Goal: Information Seeking & Learning: Find specific fact

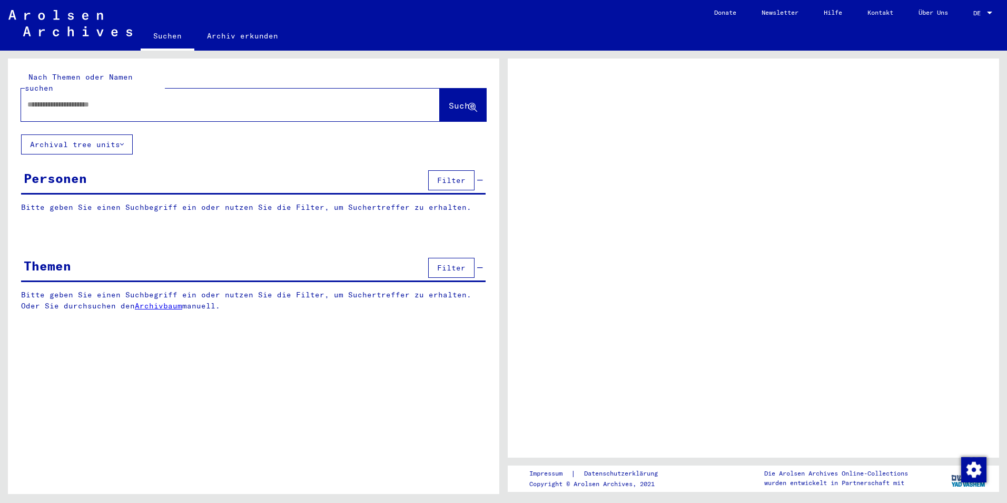
click at [111, 99] on input "text" at bounding box center [220, 104] width 387 height 11
click at [74, 99] on input "text" at bounding box center [220, 104] width 387 height 11
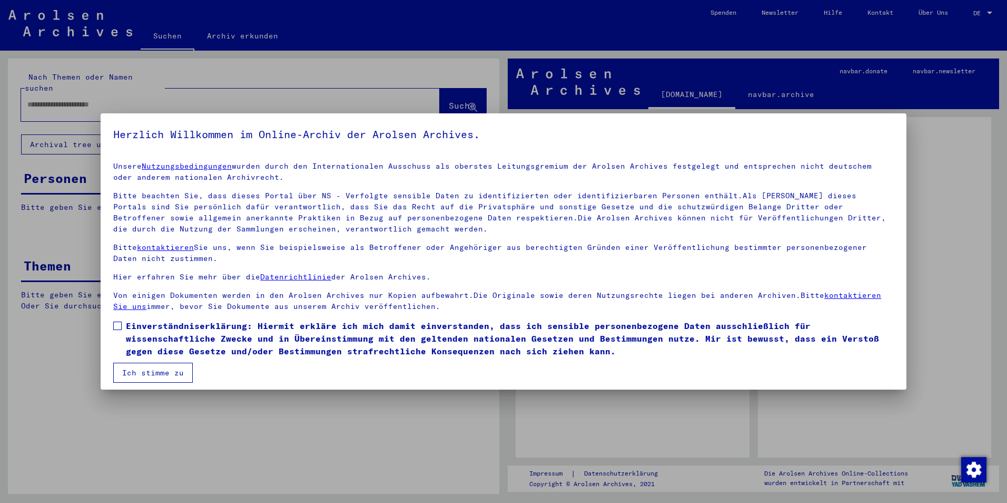
click at [120, 322] on span at bounding box center [117, 325] width 8 height 8
click at [150, 375] on button "Ich stimme zu" at bounding box center [153, 372] width 80 height 20
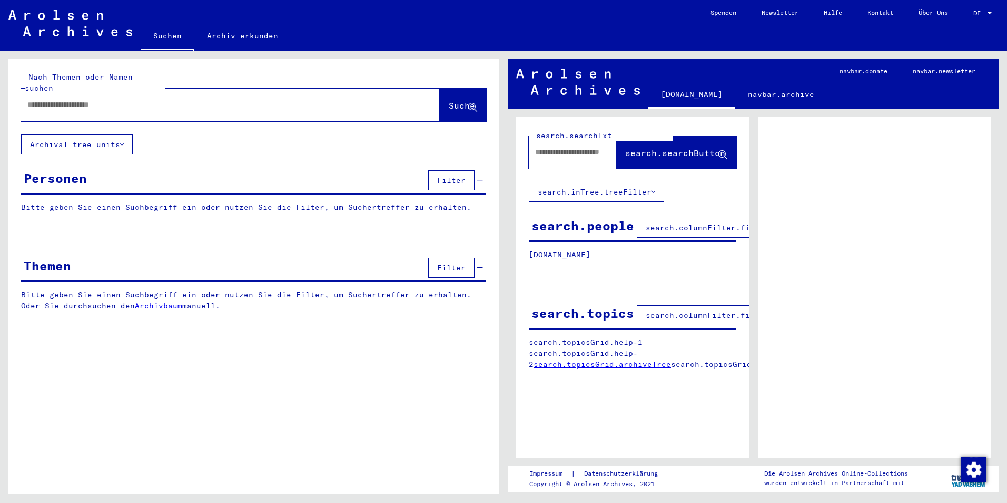
click at [41, 99] on input "text" at bounding box center [220, 104] width 387 height 11
type input "**********"
click at [449, 100] on span "Suche" at bounding box center [462, 105] width 26 height 11
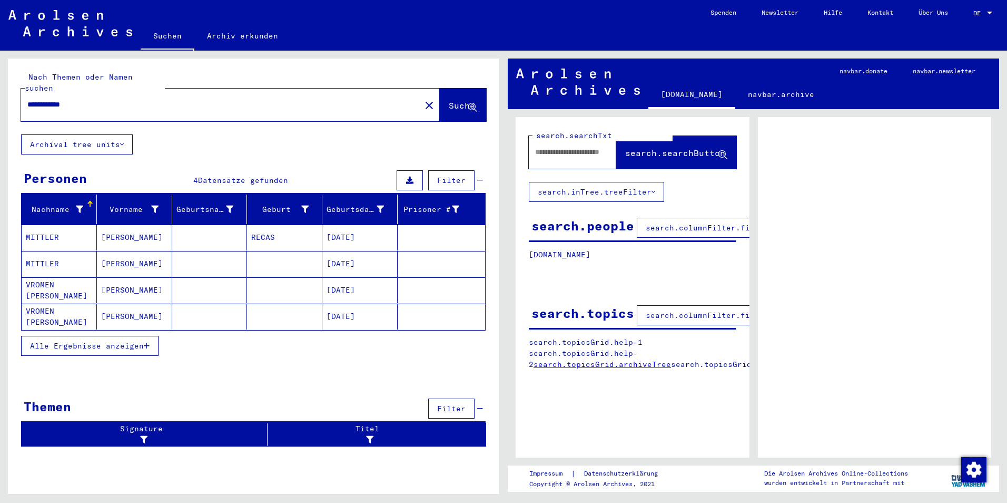
click at [48, 251] on mat-cell "MITTLER" at bounding box center [59, 264] width 75 height 26
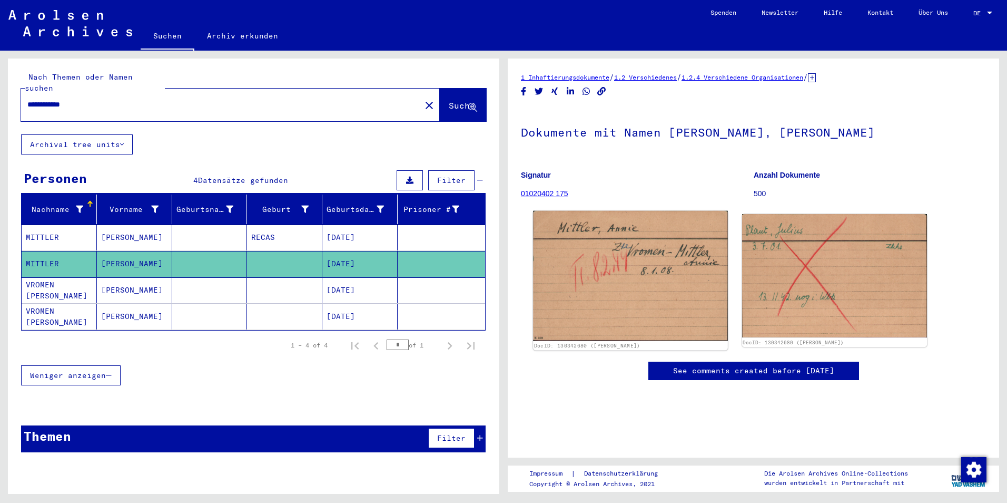
click at [634, 282] on img at bounding box center [630, 276] width 194 height 130
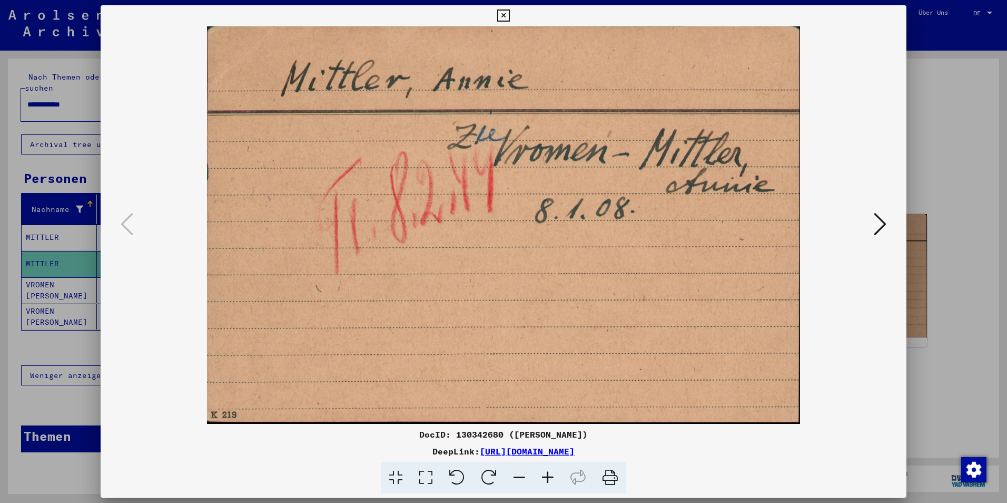
click at [883, 219] on icon at bounding box center [880, 223] width 13 height 25
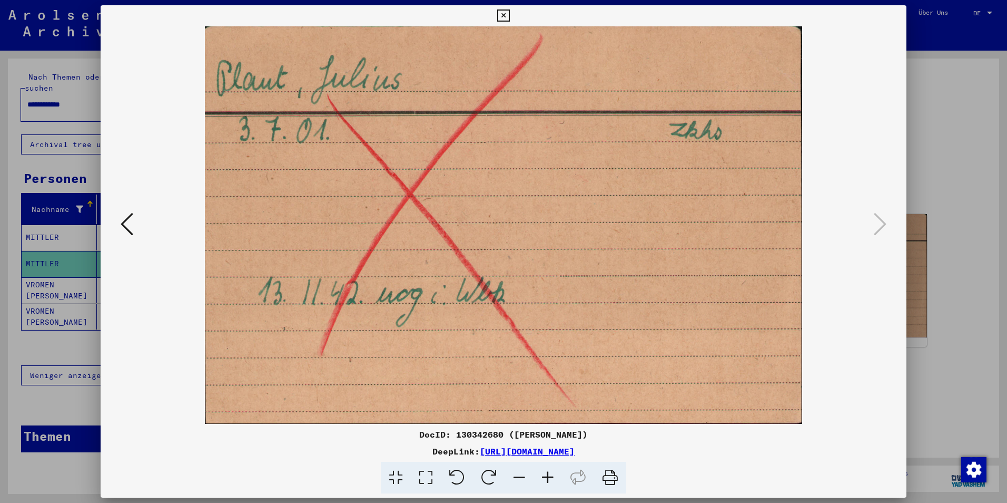
click at [501, 13] on icon at bounding box center [503, 15] width 12 height 13
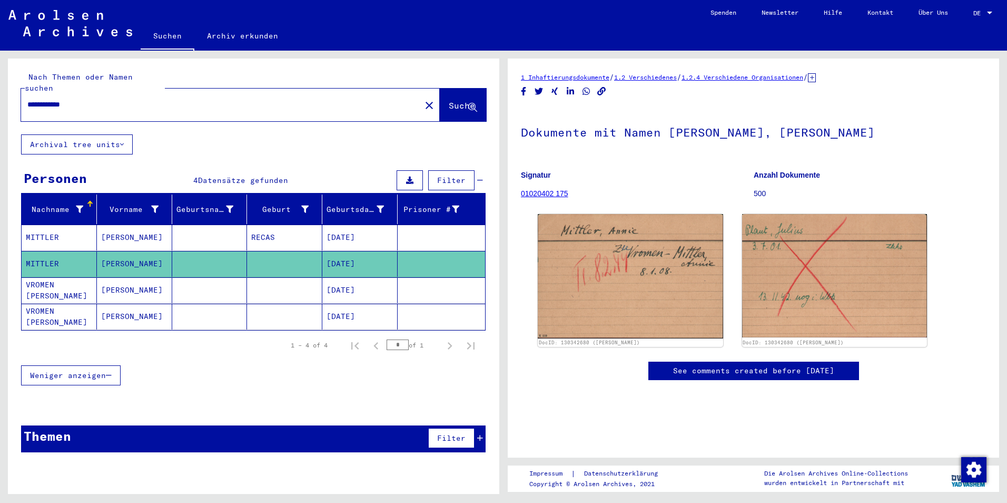
click at [71, 277] on mat-cell "VROMEN [PERSON_NAME]" at bounding box center [59, 290] width 75 height 26
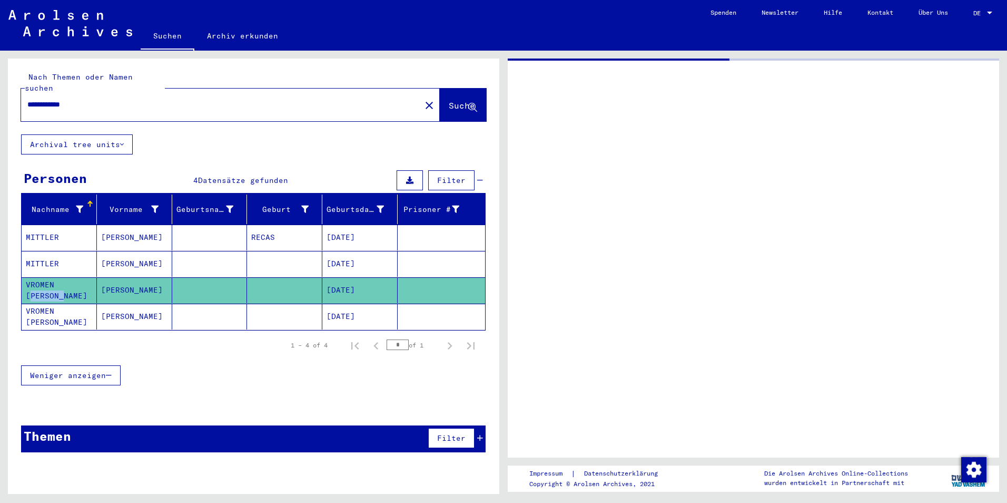
click at [71, 277] on mat-cell "VROMEN [PERSON_NAME]" at bounding box center [59, 290] width 75 height 26
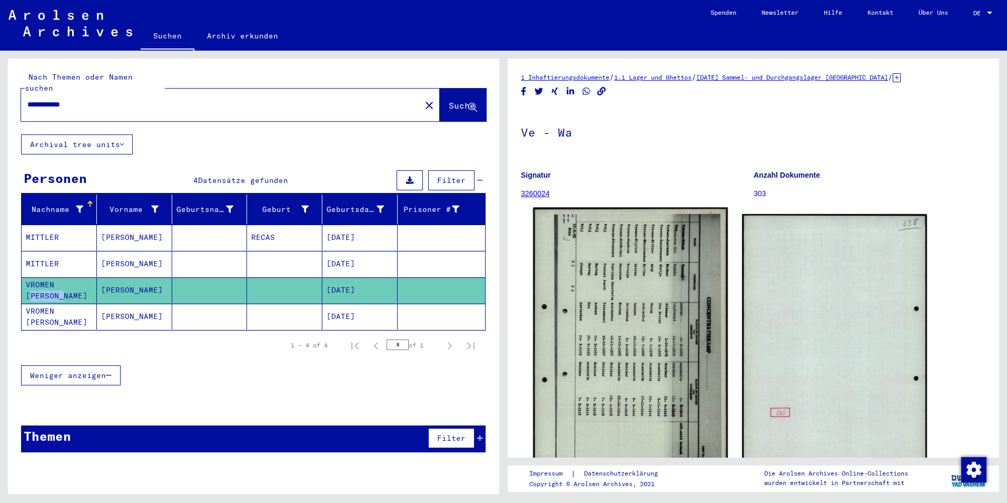
click at [636, 306] on img at bounding box center [630, 344] width 194 height 272
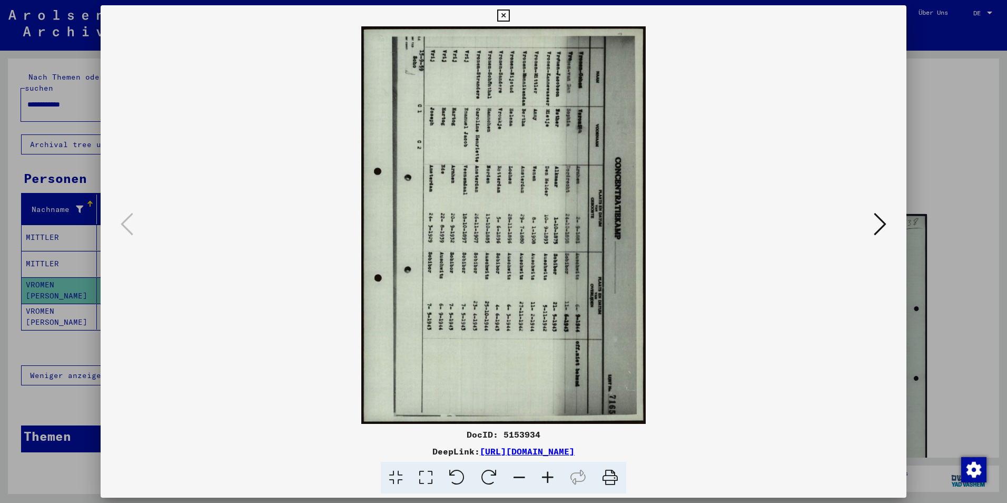
click at [465, 473] on icon at bounding box center [457, 477] width 32 height 32
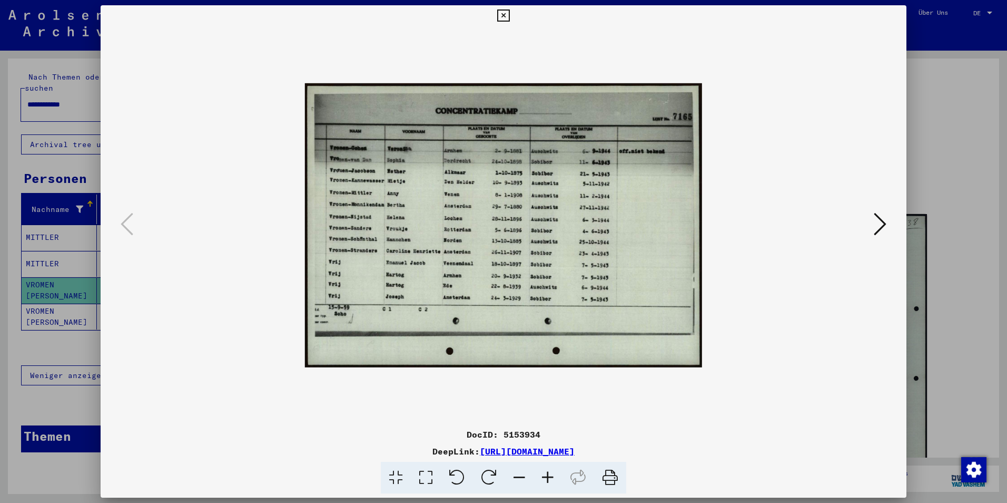
click at [881, 222] on icon at bounding box center [880, 223] width 13 height 25
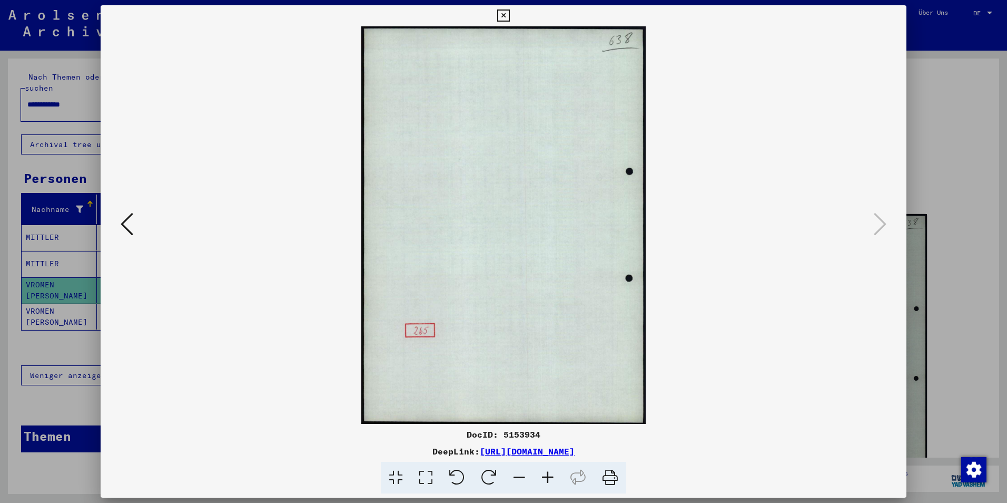
click at [504, 16] on icon at bounding box center [503, 15] width 12 height 13
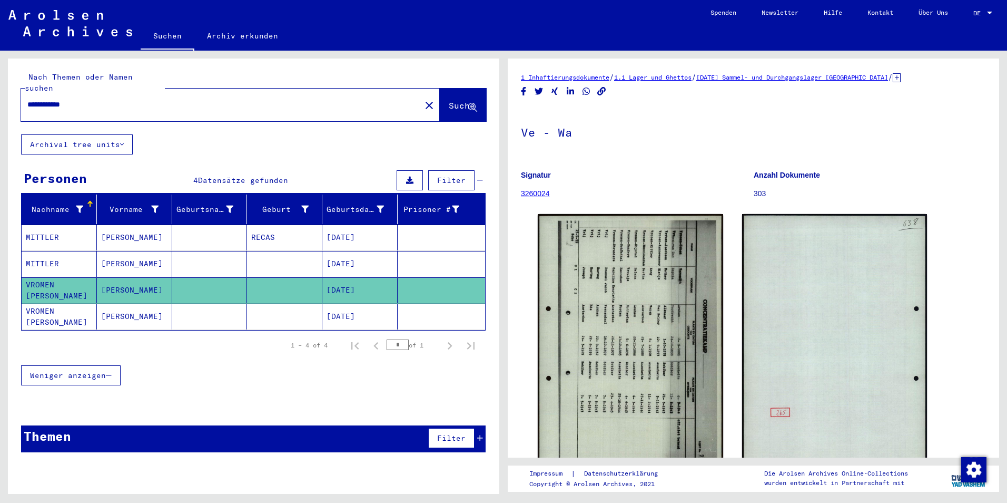
click at [71, 303] on mat-cell "VROMEN [PERSON_NAME]" at bounding box center [59, 316] width 75 height 26
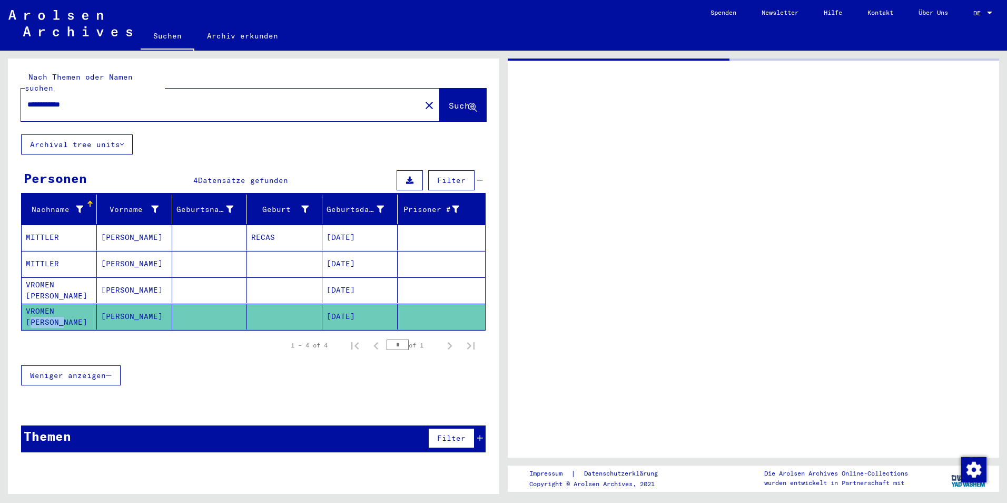
click at [71, 303] on mat-cell "VROMEN [PERSON_NAME]" at bounding box center [59, 316] width 75 height 26
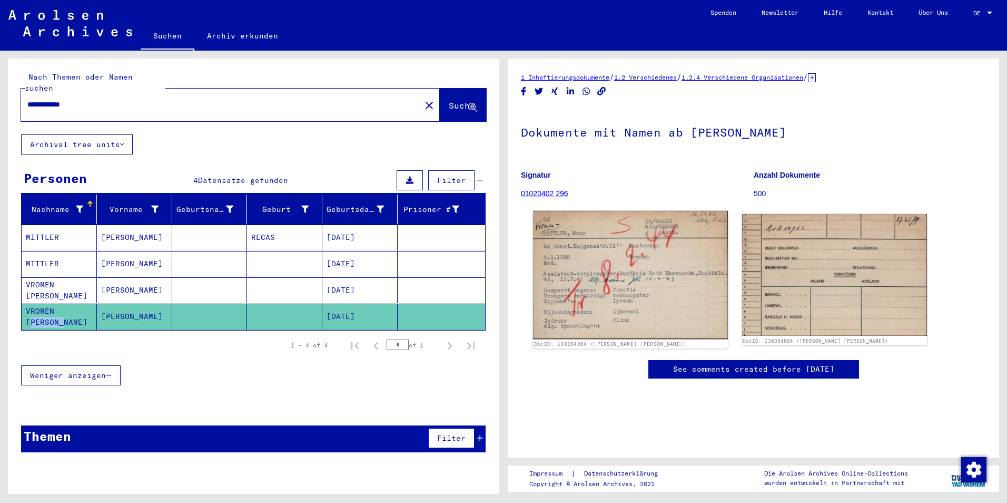
click at [586, 273] on img at bounding box center [630, 275] width 194 height 129
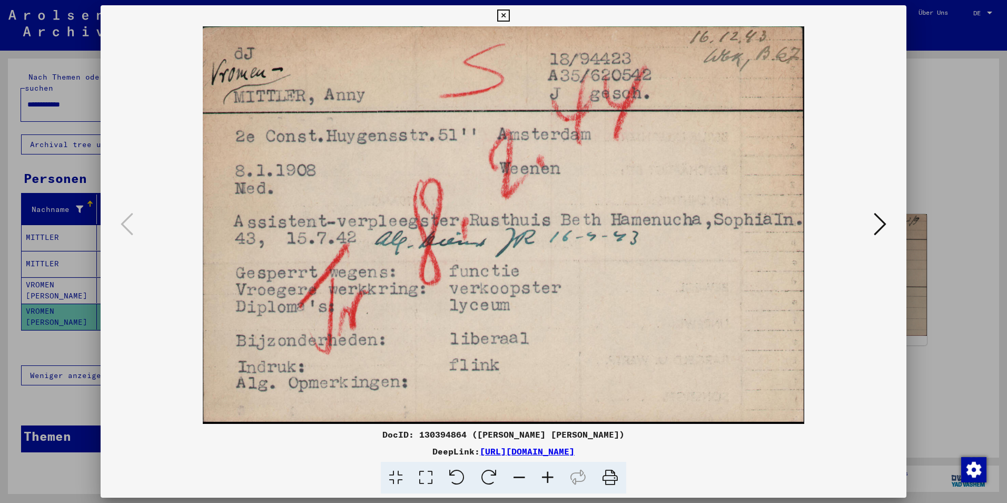
drag, startPoint x: 609, startPoint y: 475, endPoint x: 118, endPoint y: 419, distance: 494.1
click at [609, 475] on icon at bounding box center [610, 477] width 32 height 32
